Goal: Check status: Check status

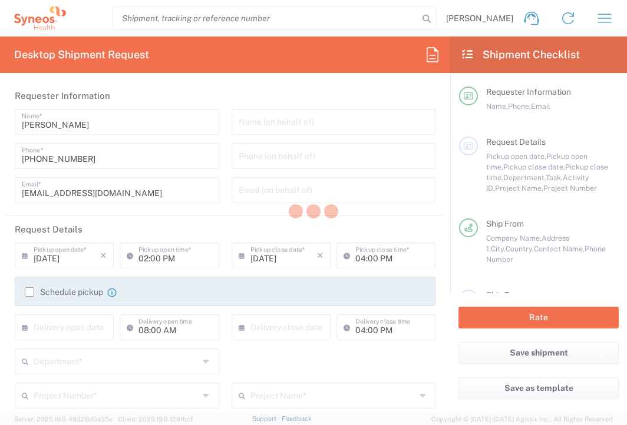
type input "Department"
type input "[GEOGRAPHIC_DATA]"
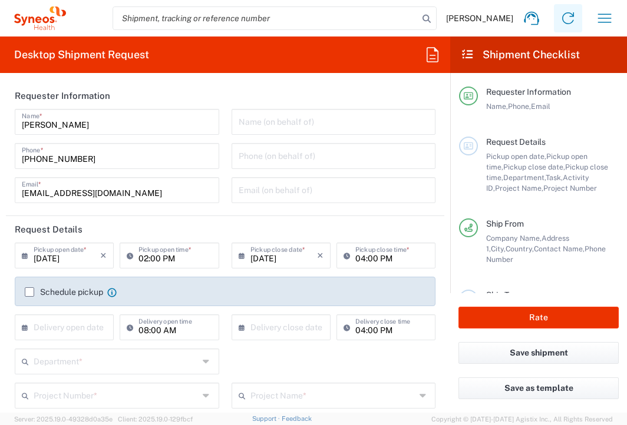
type input "Syneos Health G.K."
click at [598, 18] on icon "button" at bounding box center [605, 18] width 14 height 9
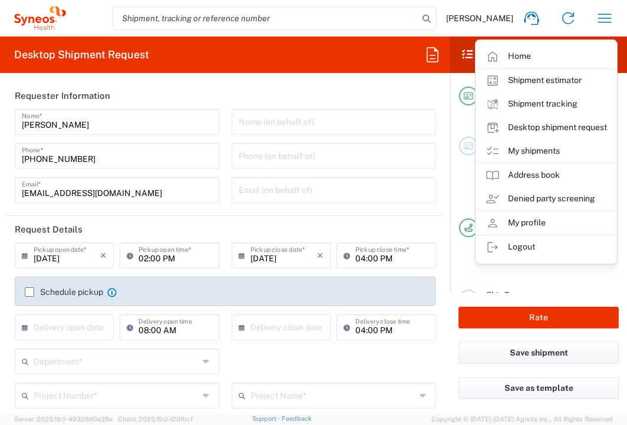
click at [38, 12] on icon at bounding box center [40, 18] width 52 height 24
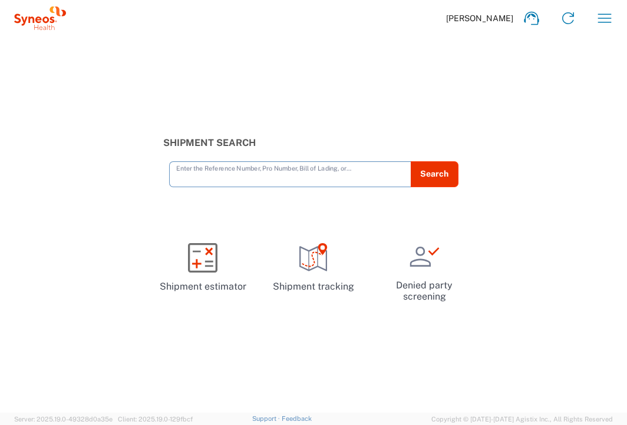
click at [267, 170] on input "text" at bounding box center [290, 173] width 228 height 21
paste input "3931-4435-1897"
click at [415, 177] on button "Search" at bounding box center [434, 174] width 48 height 26
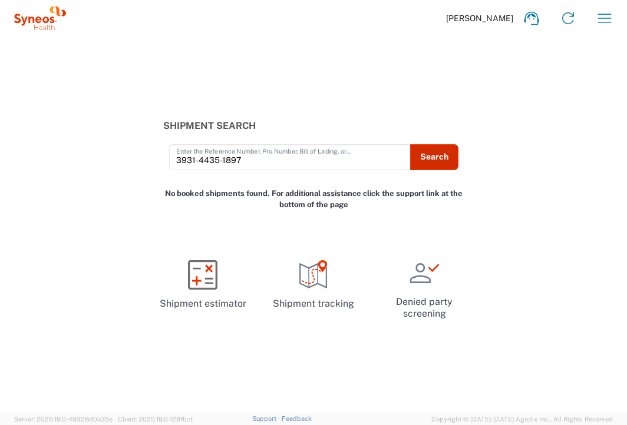
click at [427, 157] on button "Search" at bounding box center [434, 157] width 48 height 26
click at [217, 160] on input "3931-4435-1897" at bounding box center [290, 156] width 228 height 21
type input "393144351897"
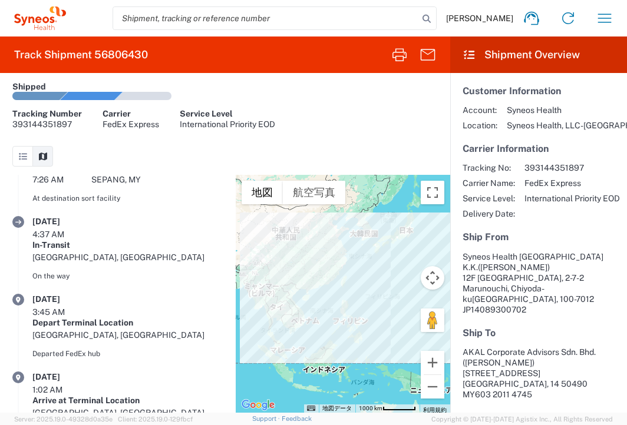
scroll to position [576, 0]
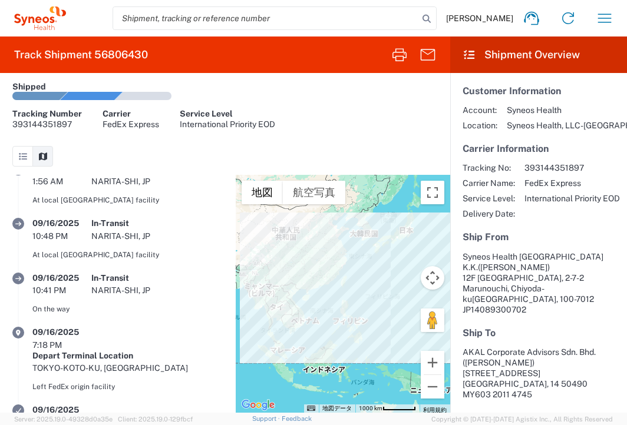
drag, startPoint x: 2, startPoint y: 157, endPoint x: 12, endPoint y: 154, distance: 10.4
click at [2, 157] on section "Shipment No. 56806430 Shipped Tracking Number 393144351897 Carrier FedEx Expres…" at bounding box center [225, 124] width 450 height 102
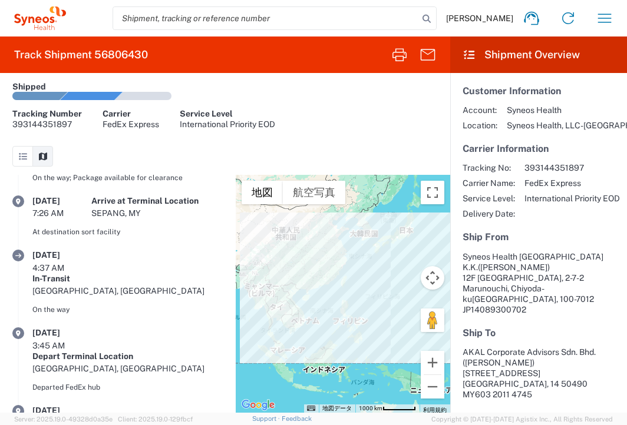
scroll to position [412, 0]
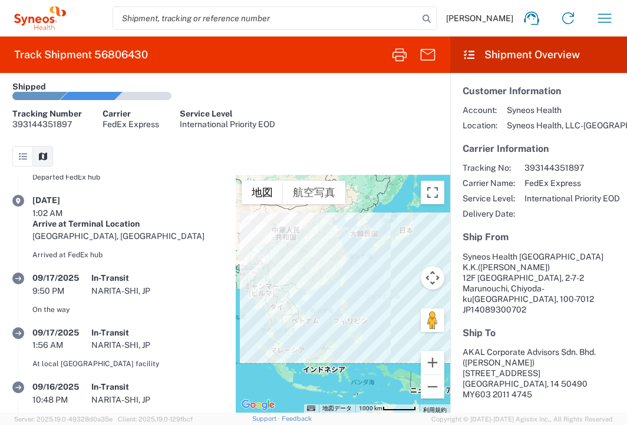
click at [306, 110] on article "Shipped Tracking Number 393144351897 Carrier FedEx Express Service Level Intern…" at bounding box center [224, 105] width 425 height 65
click at [284, 21] on input "search" at bounding box center [265, 18] width 305 height 22
paste input "393328595662"
type input "393328595662"
